Goal: Check status

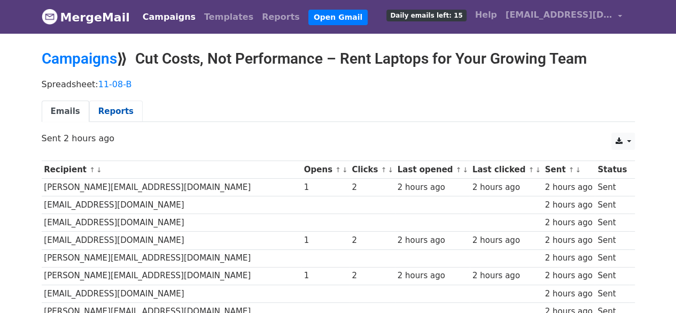
click at [118, 112] on link "Reports" at bounding box center [115, 111] width 53 height 22
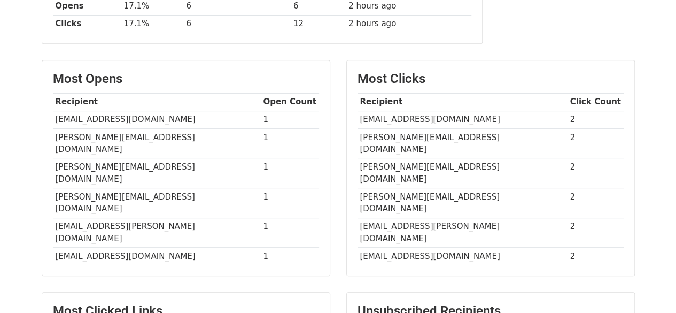
click at [398, 118] on td "[EMAIL_ADDRESS][DOMAIN_NAME]" at bounding box center [463, 120] width 210 height 18
copy tr "[EMAIL_ADDRESS][DOMAIN_NAME]"
click at [414, 134] on td "[PERSON_NAME][EMAIL_ADDRESS][DOMAIN_NAME]" at bounding box center [463, 143] width 210 height 30
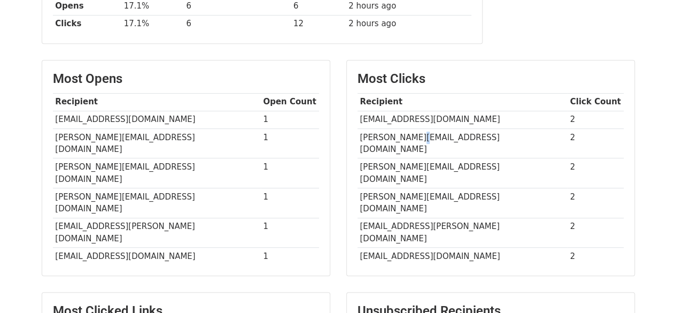
click at [414, 134] on td "[PERSON_NAME][EMAIL_ADDRESS][DOMAIN_NAME]" at bounding box center [463, 143] width 210 height 30
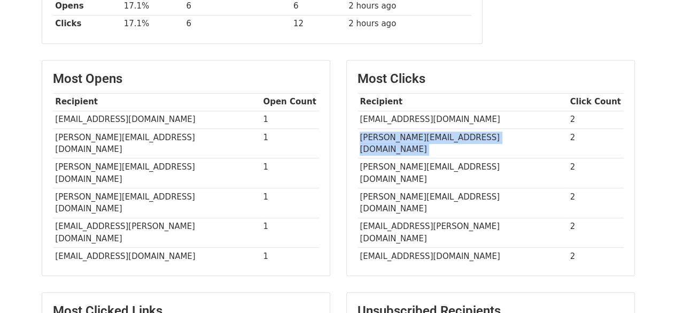
click at [414, 134] on td "[PERSON_NAME][EMAIL_ADDRESS][DOMAIN_NAME]" at bounding box center [463, 143] width 210 height 30
copy tr "[PERSON_NAME][EMAIL_ADDRESS][DOMAIN_NAME]"
